Goal: Use online tool/utility: Utilize a website feature to perform a specific function

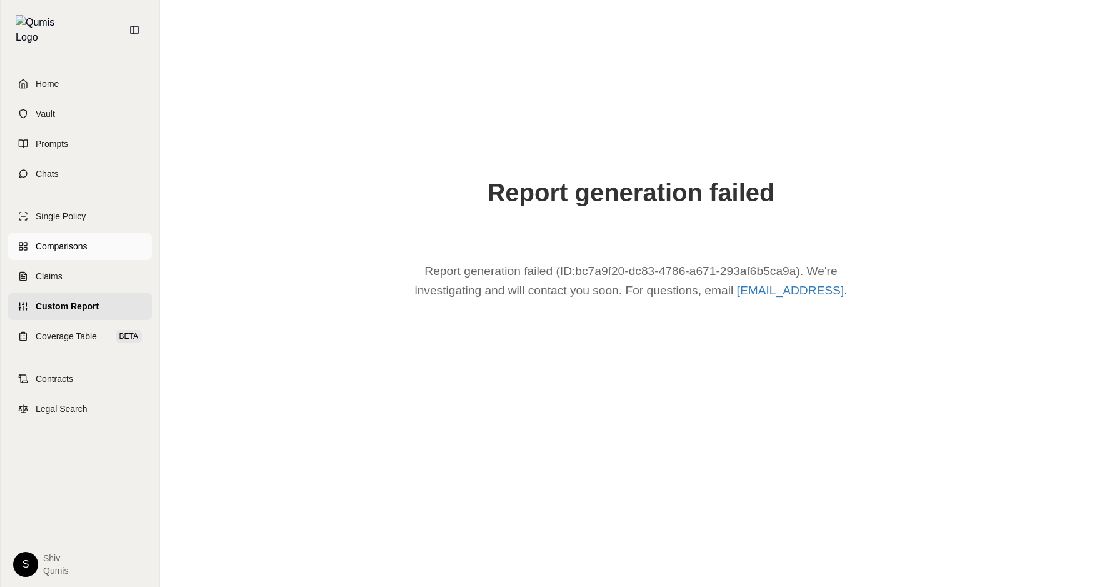
click at [105, 236] on link "Comparisons" at bounding box center [80, 245] width 144 height 27
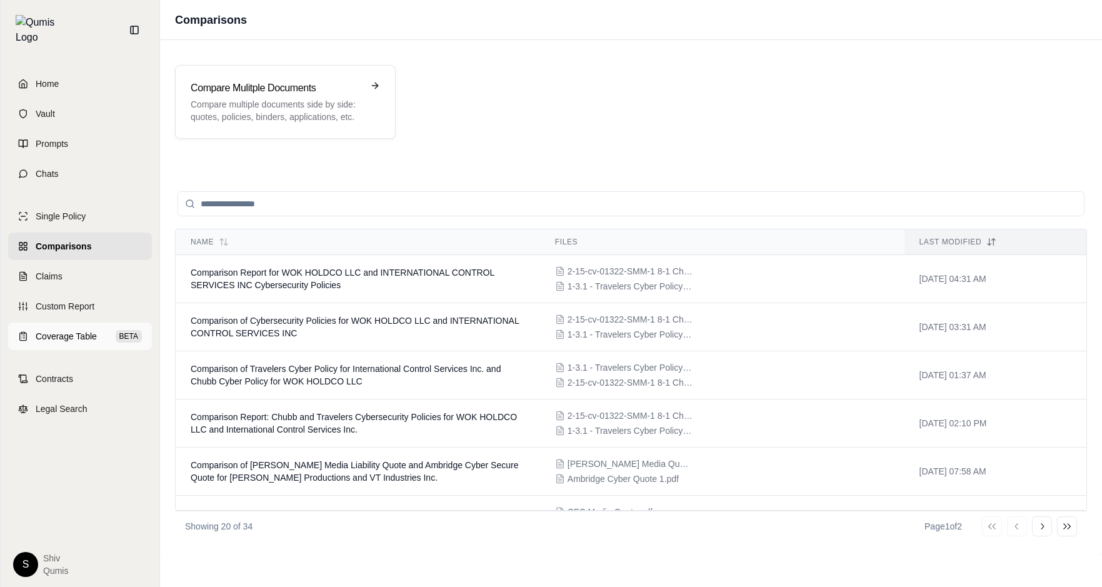
click at [48, 330] on span "Coverage Table" at bounding box center [66, 336] width 61 height 12
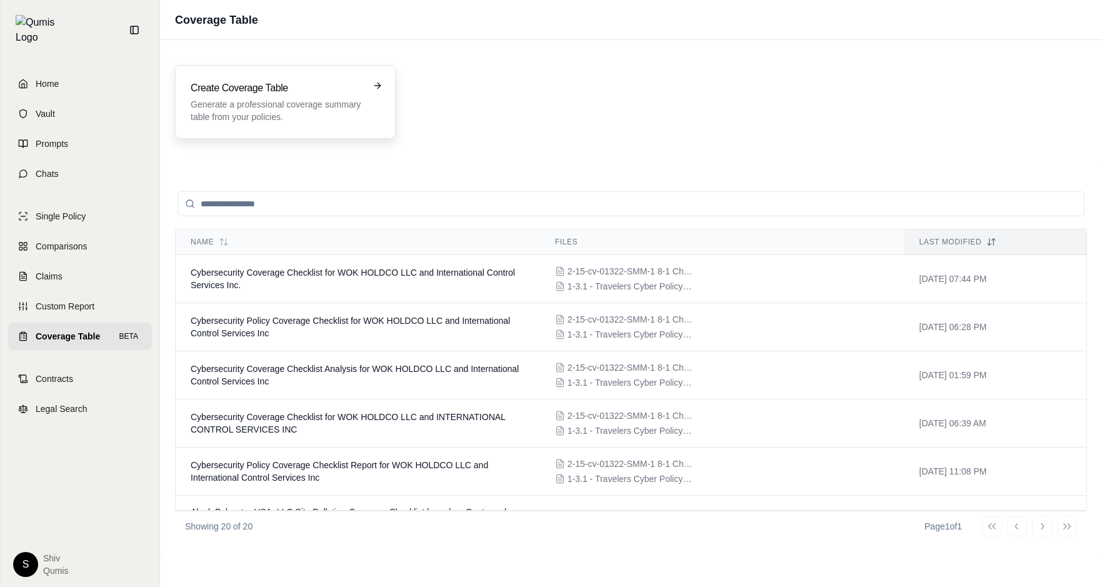
click at [301, 111] on p "Generate a professional coverage summary table from your policies." at bounding box center [277, 110] width 172 height 25
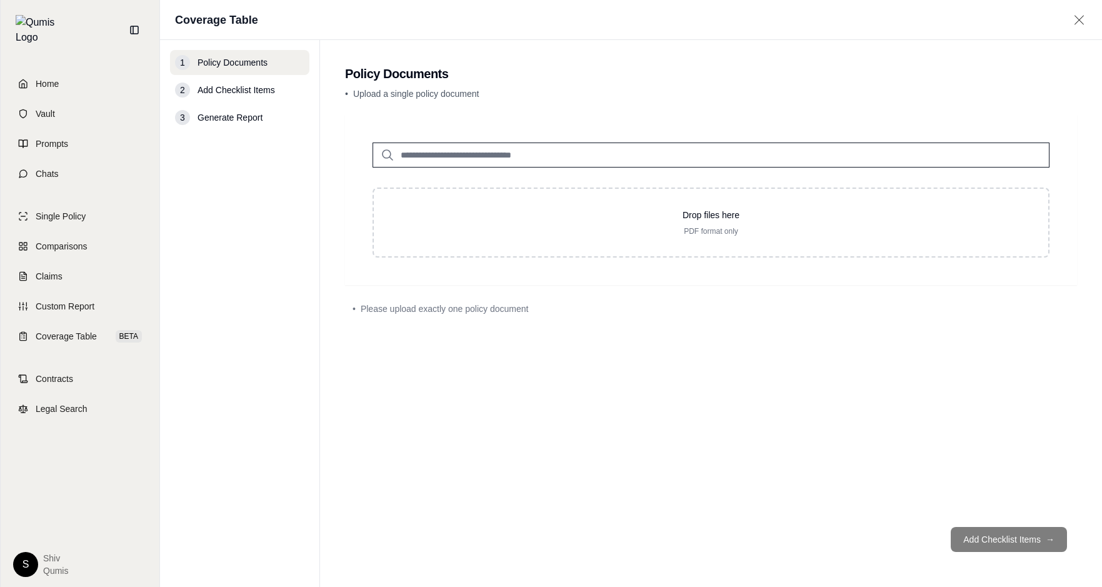
click at [472, 160] on input "search" at bounding box center [710, 154] width 677 height 25
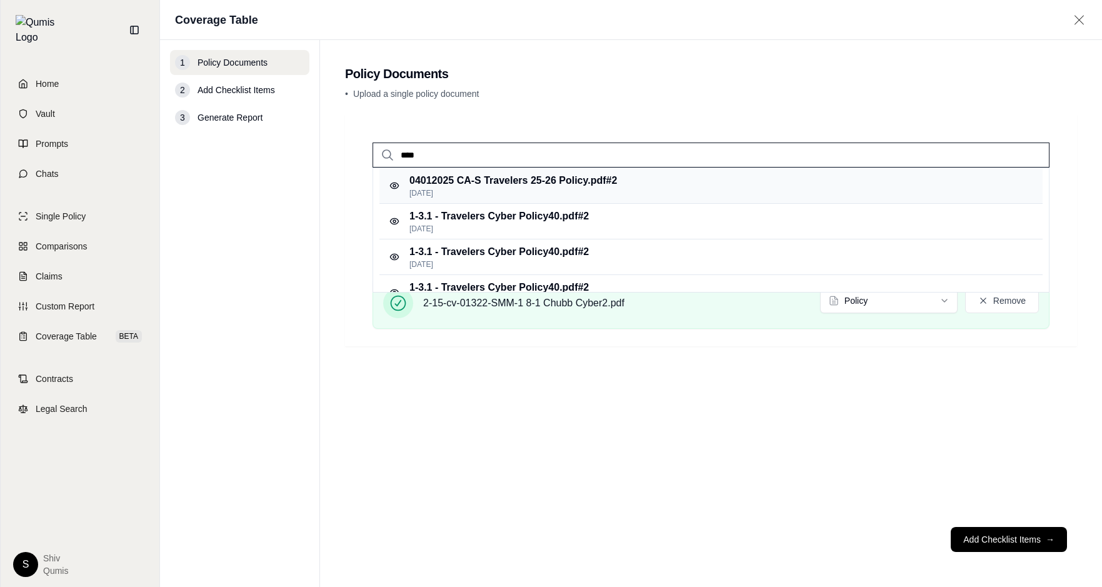
type input "****"
click at [549, 187] on p "04012025 CA-S Travelers 25-26 Policy.pdf #2" at bounding box center [512, 180] width 207 height 15
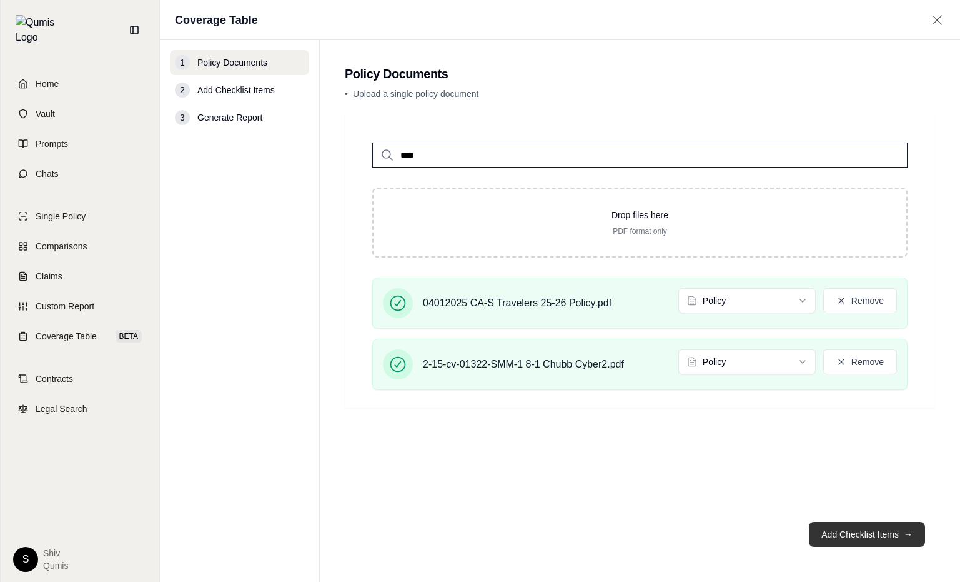
click at [887, 536] on button "Add Checklist Items →" at bounding box center [867, 534] width 116 height 25
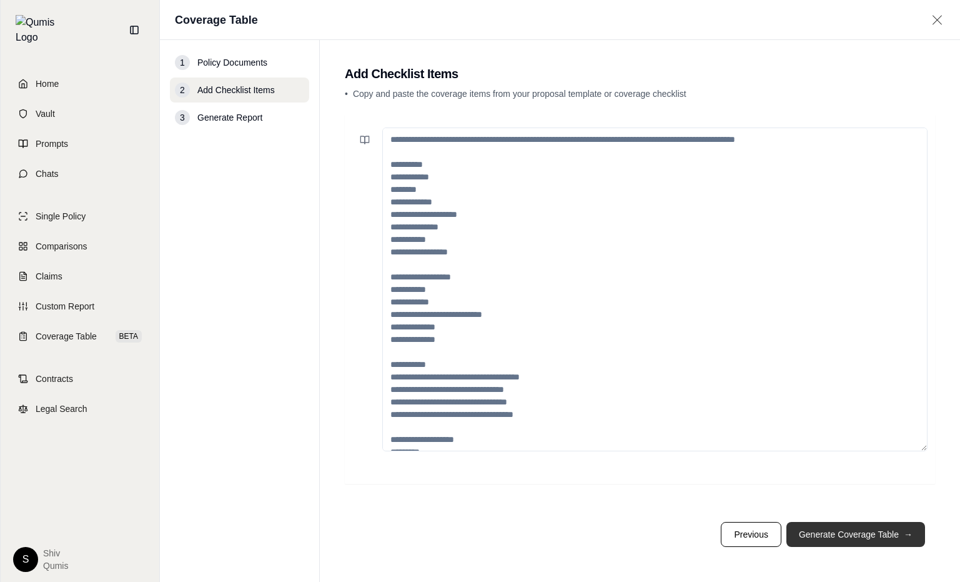
click at [887, 536] on button "Generate Coverage Table →" at bounding box center [856, 534] width 139 height 25
